Goal: Information Seeking & Learning: Learn about a topic

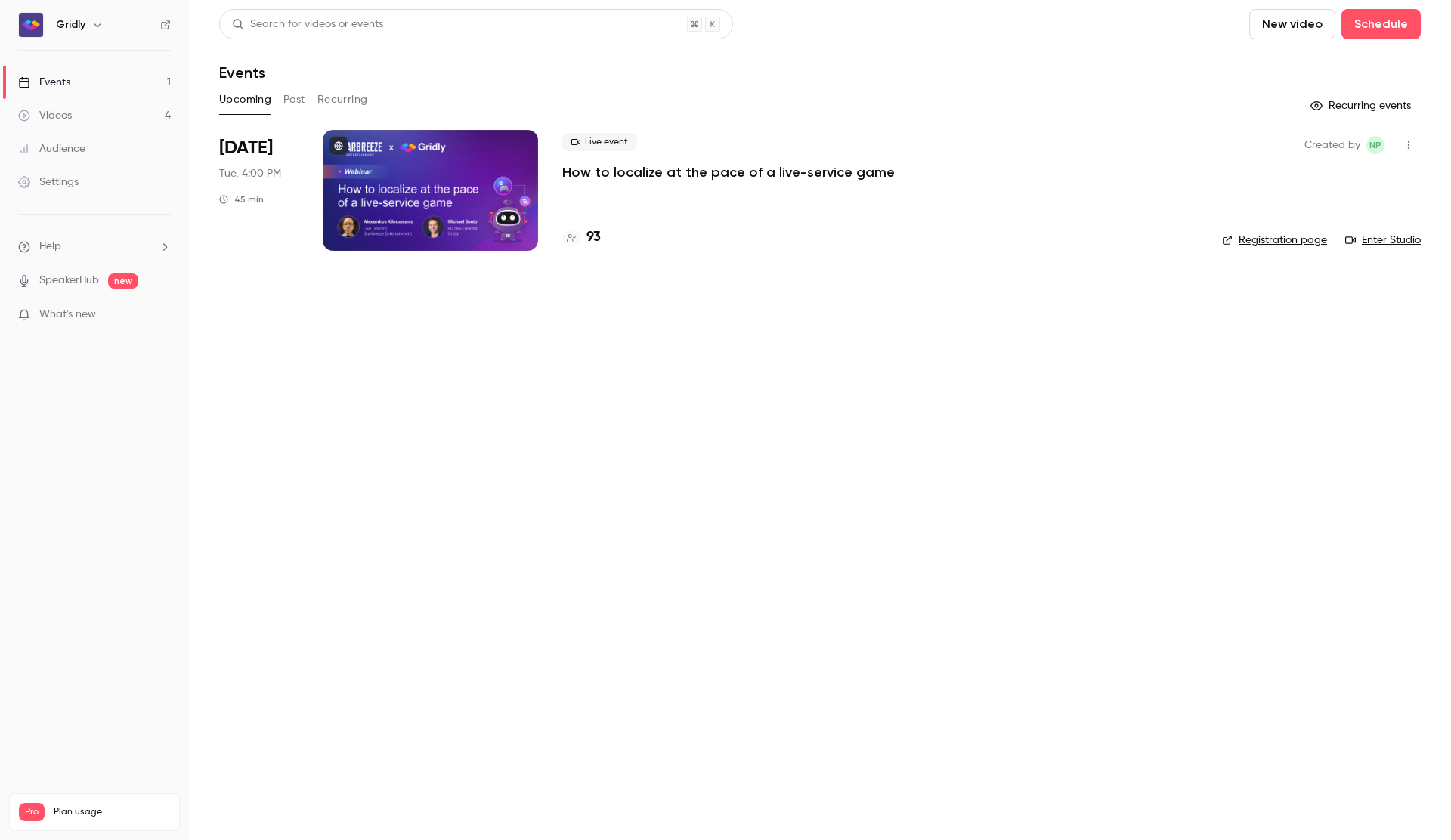
click at [687, 181] on div "Live event How to localize at the pace of a live-service game 93" at bounding box center [880, 191] width 636 height 121
click at [693, 173] on p "How to localize at the pace of a live-service game" at bounding box center [728, 172] width 333 height 18
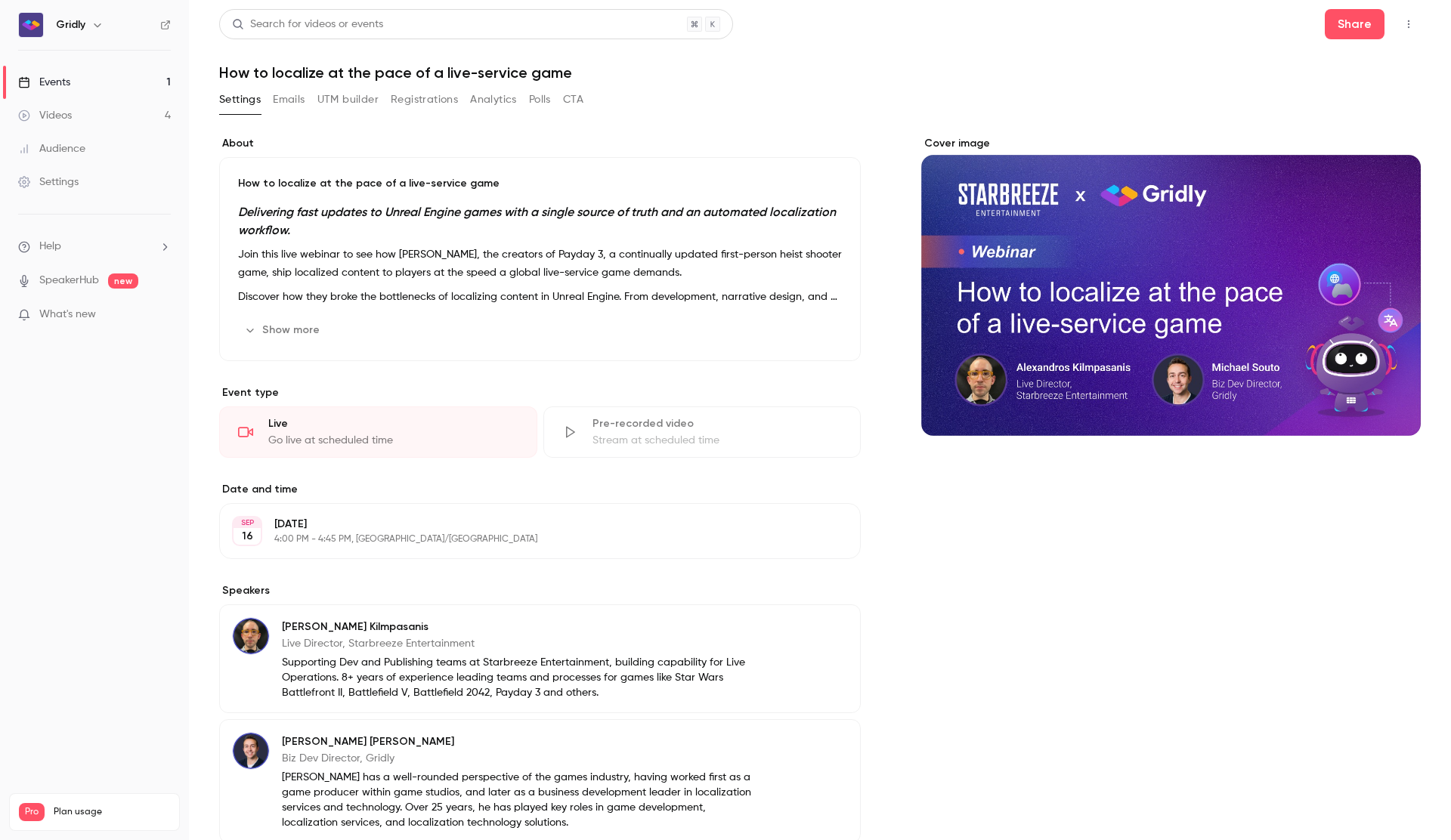
click at [416, 97] on button "Registrations" at bounding box center [424, 100] width 67 height 24
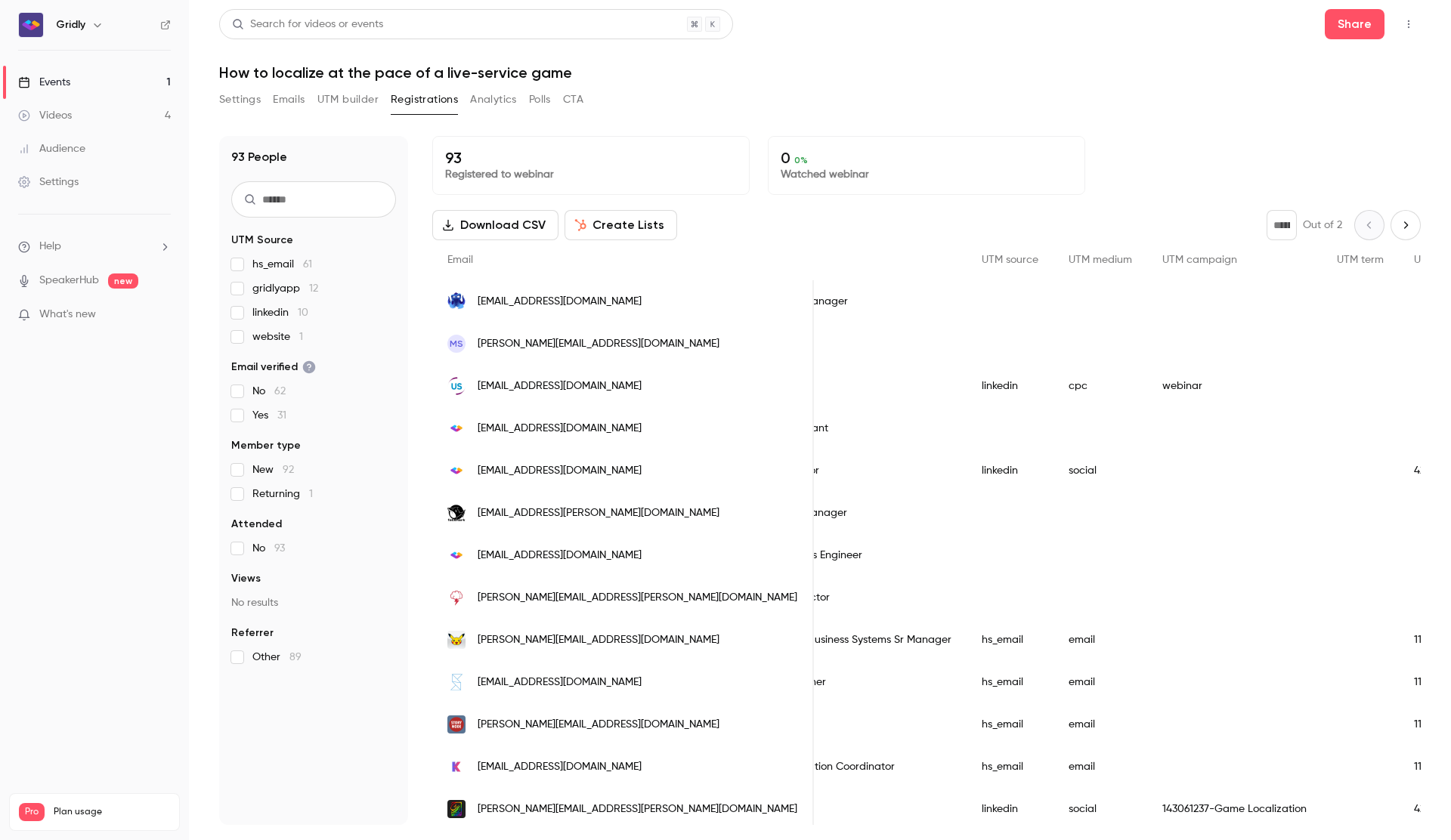
scroll to position [0, 875]
